Goal: Information Seeking & Learning: Learn about a topic

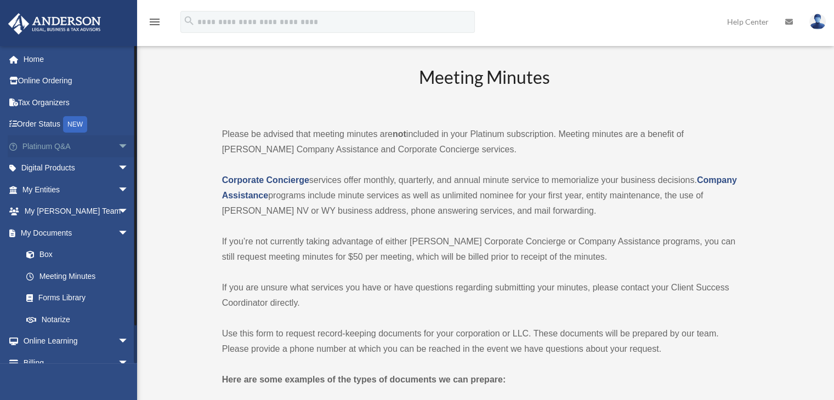
click at [118, 143] on span "arrow_drop_down" at bounding box center [129, 146] width 22 height 22
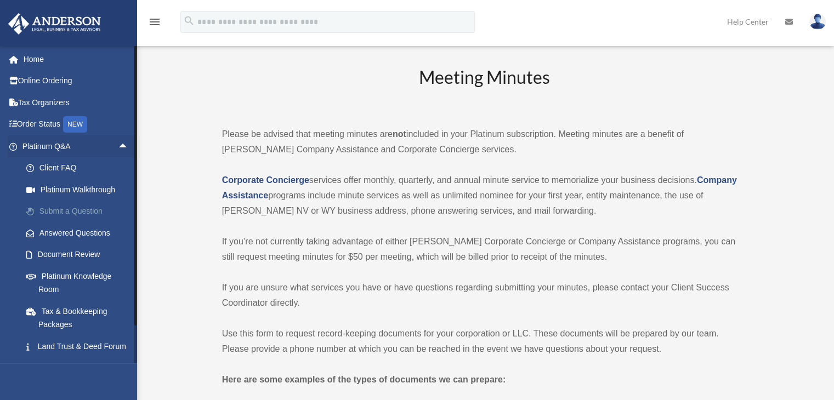
click at [80, 213] on link "Submit a Question" at bounding box center [80, 212] width 130 height 22
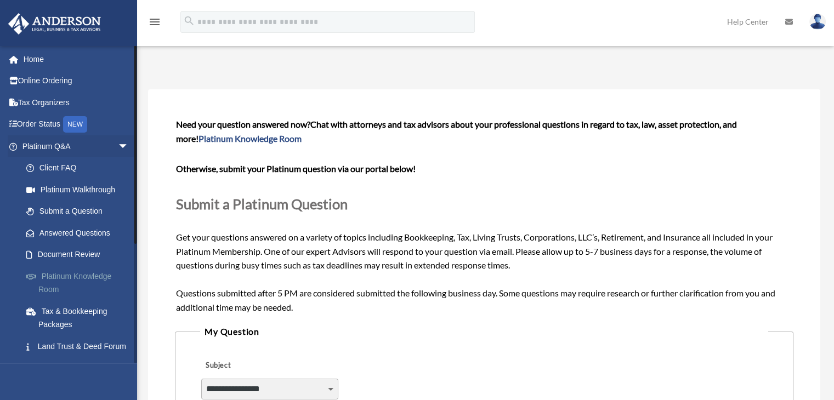
click at [98, 276] on link "Platinum Knowledge Room" at bounding box center [80, 282] width 130 height 35
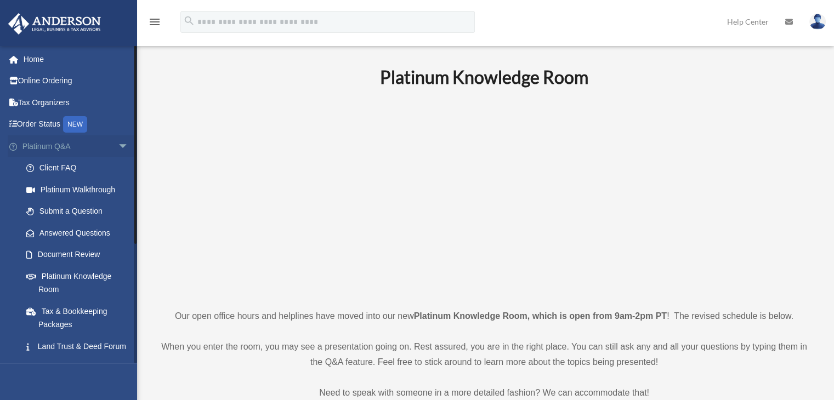
click at [118, 143] on span "arrow_drop_down" at bounding box center [129, 146] width 22 height 22
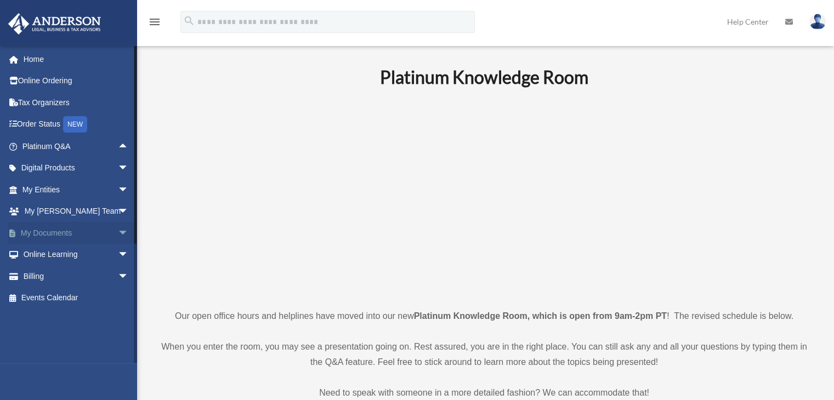
click at [118, 230] on span "arrow_drop_down" at bounding box center [129, 233] width 22 height 22
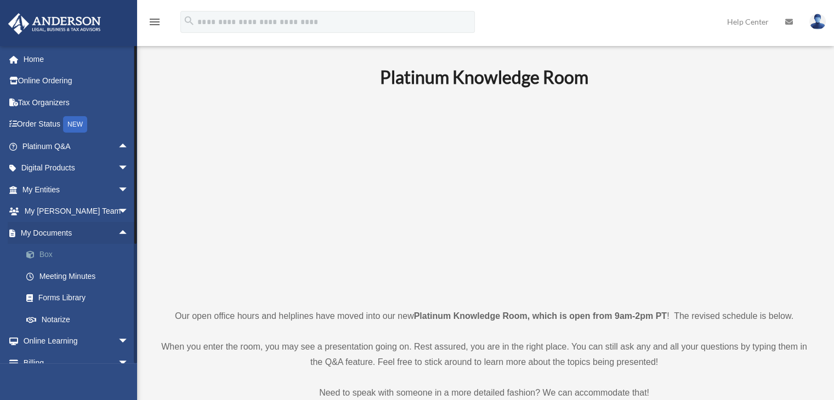
click at [66, 256] on link "Box" at bounding box center [80, 255] width 130 height 22
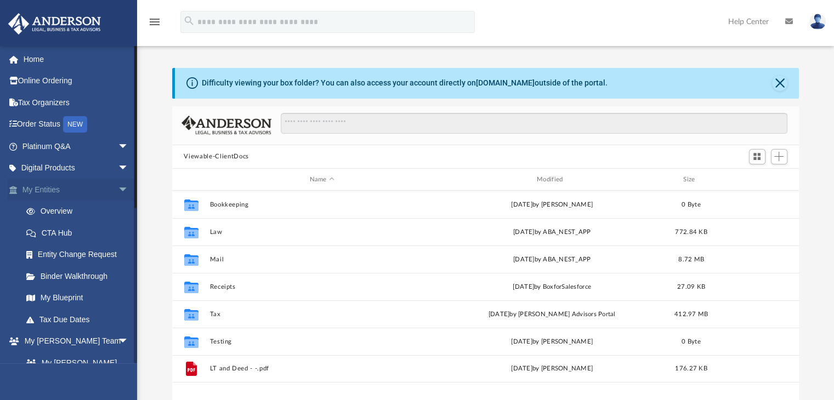
scroll to position [241, 619]
click at [68, 297] on link "My Blueprint" at bounding box center [80, 298] width 130 height 22
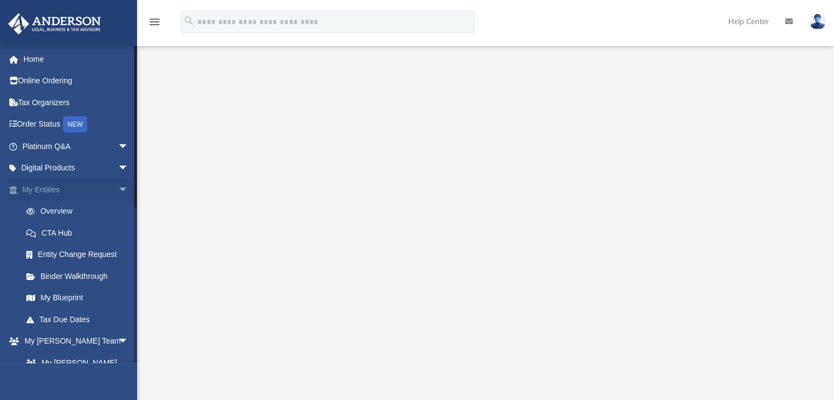
click at [118, 189] on span "arrow_drop_down" at bounding box center [129, 190] width 22 height 22
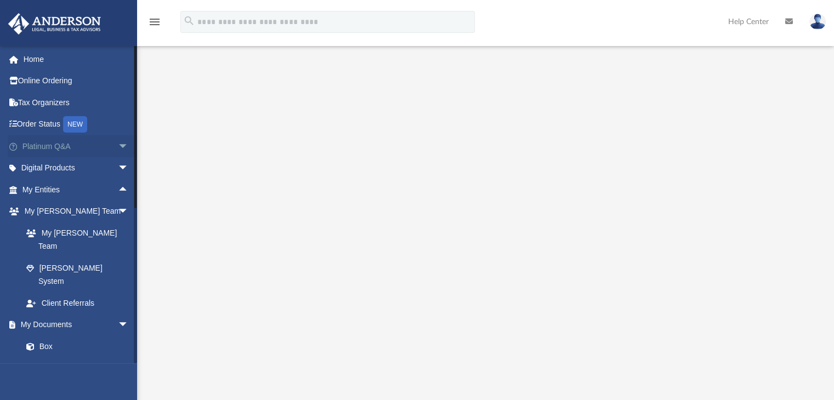
click at [118, 145] on span "arrow_drop_down" at bounding box center [129, 146] width 22 height 22
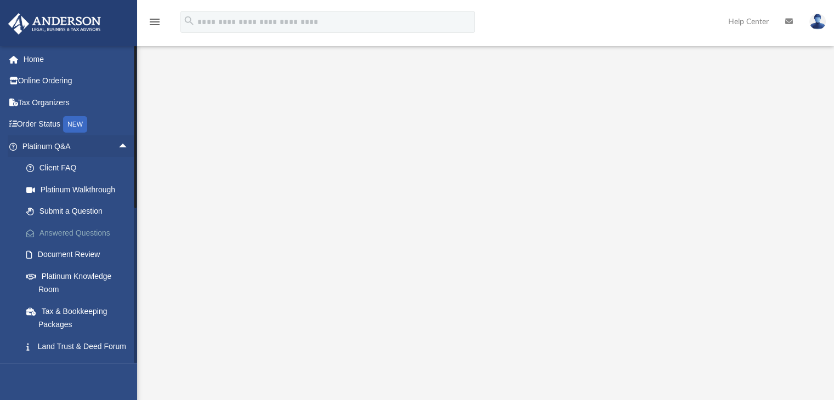
click at [95, 227] on link "Answered Questions" at bounding box center [80, 233] width 130 height 22
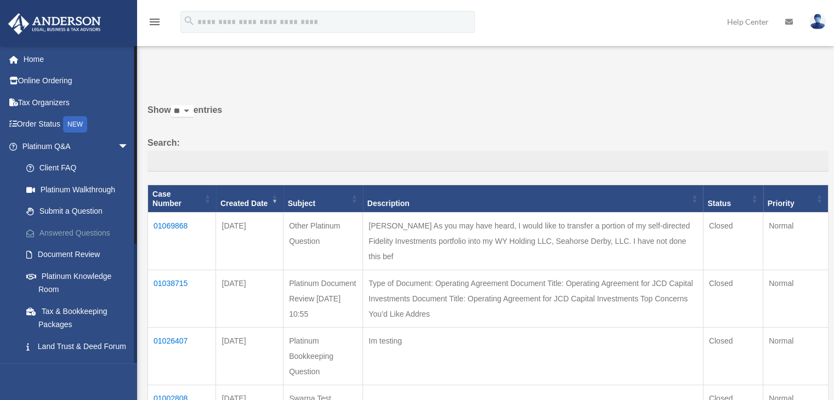
click at [92, 232] on link "Answered Questions" at bounding box center [80, 233] width 130 height 22
drag, startPoint x: 286, startPoint y: 1, endPoint x: 228, endPoint y: 78, distance: 96.4
click at [228, 78] on p at bounding box center [484, 72] width 689 height 15
click at [92, 213] on link "Submit a Question" at bounding box center [80, 212] width 130 height 22
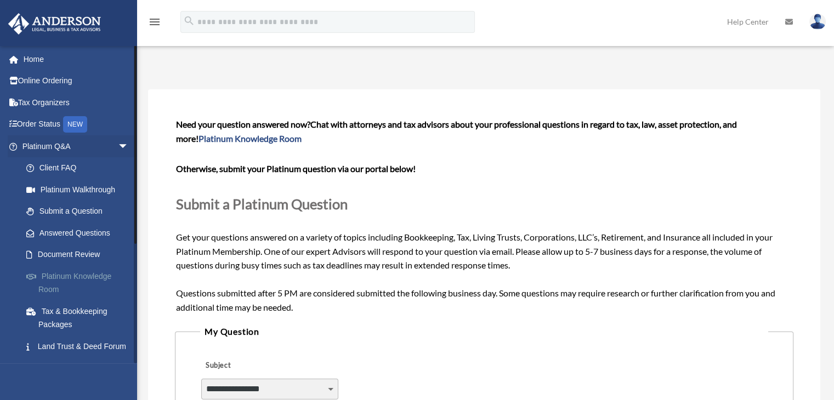
click at [92, 284] on link "Platinum Knowledge Room" at bounding box center [80, 282] width 130 height 35
